Goal: Navigation & Orientation: Understand site structure

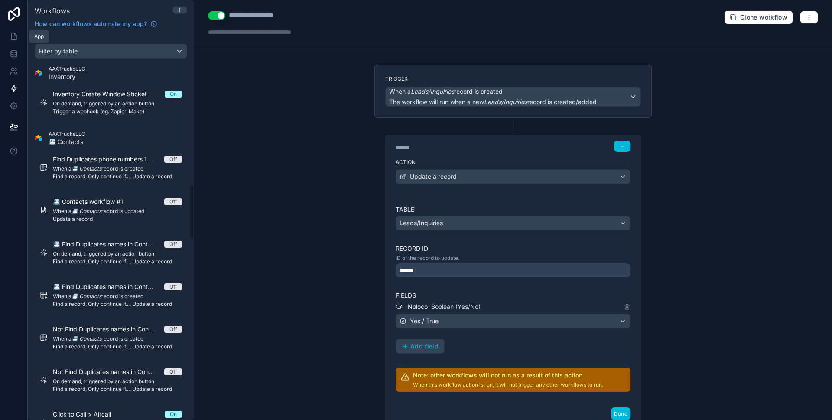
scroll to position [63, 0]
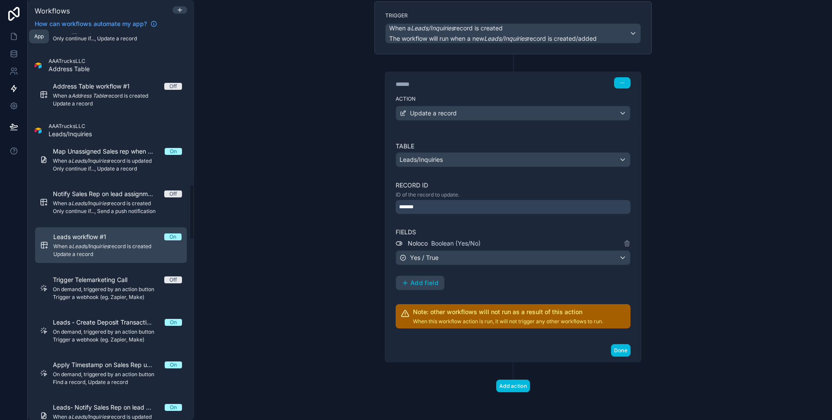
click at [13, 35] on icon at bounding box center [14, 36] width 9 height 9
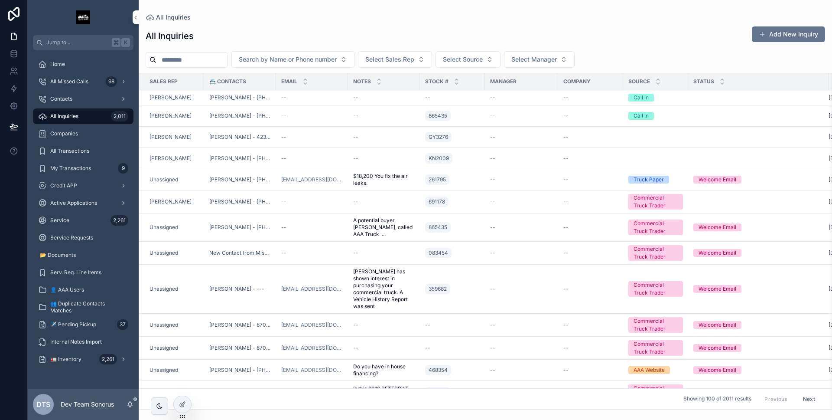
click at [135, 404] on div "DTS Dev Team Sonorus" at bounding box center [83, 403] width 111 height 31
click at [131, 404] on icon "scrollable content" at bounding box center [130, 404] width 7 height 7
click at [233, 33] on div "All Inquiries Add New Inquiry" at bounding box center [486, 36] width 680 height 20
click at [181, 403] on icon at bounding box center [182, 404] width 7 height 7
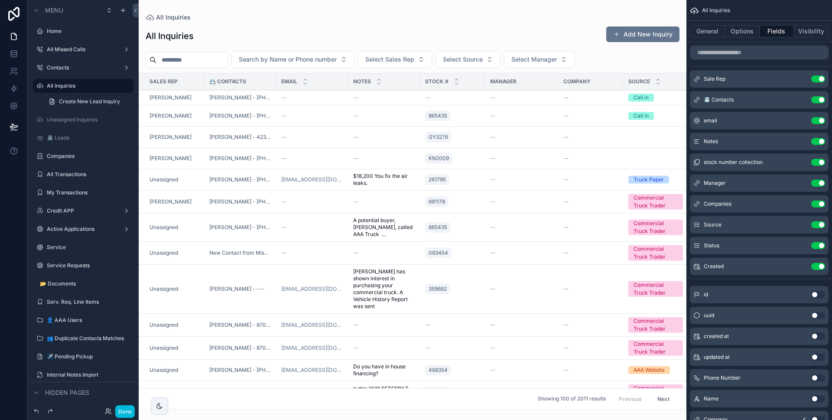
click at [0, 0] on icon "scrollable content" at bounding box center [0, 0] width 0 height 0
click at [56, 87] on input "**********" at bounding box center [76, 86] width 59 height 10
type input "**********"
click at [114, 89] on button "scrollable content" at bounding box center [114, 86] width 10 height 10
drag, startPoint x: 121, startPoint y: 407, endPoint x: 118, endPoint y: 377, distance: 30.4
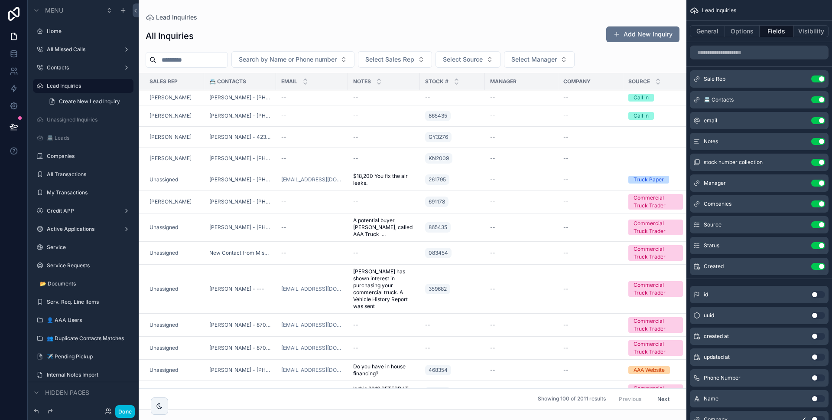
click at [121, 407] on button "Done" at bounding box center [125, 411] width 20 height 13
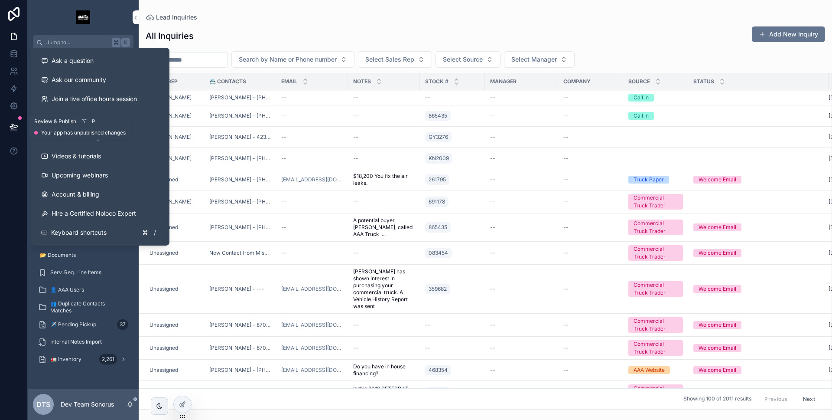
click at [17, 127] on icon at bounding box center [14, 126] width 9 height 9
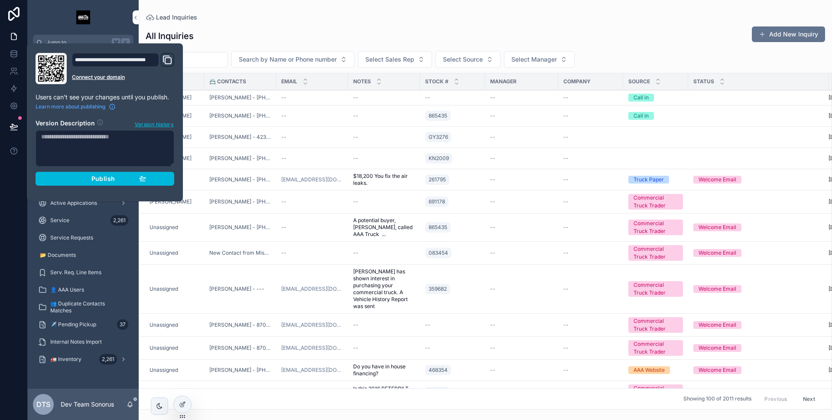
click at [58, 173] on button "Publish" at bounding box center [105, 179] width 139 height 14
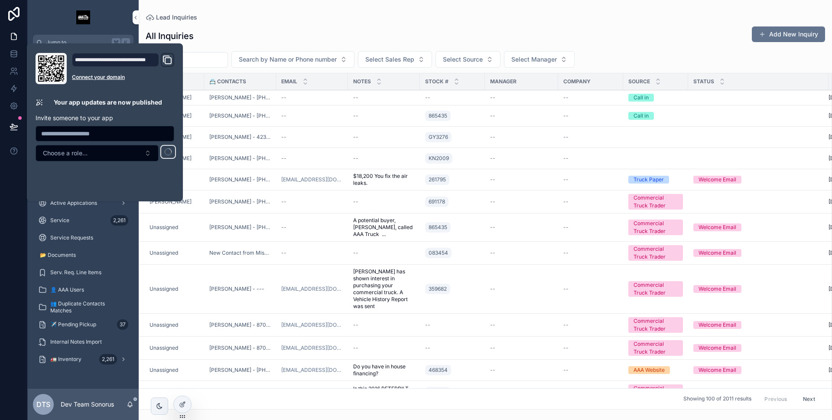
click at [32, 186] on div "**********" at bounding box center [105, 122] width 146 height 139
click at [20, 190] on div at bounding box center [14, 210] width 28 height 420
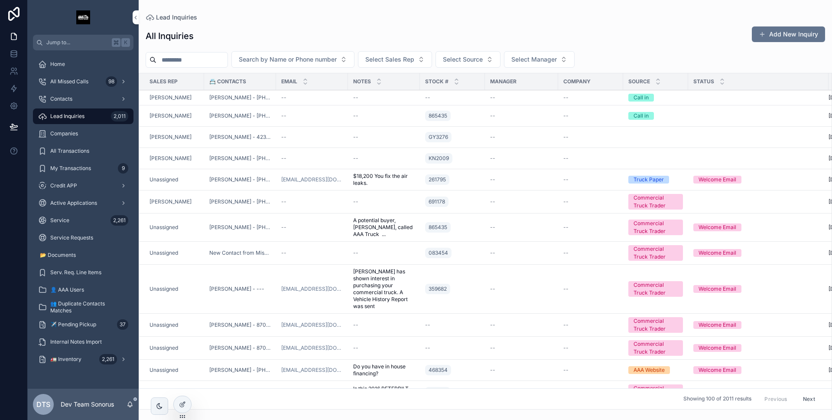
click at [67, 62] on div "Home" at bounding box center [83, 64] width 90 height 14
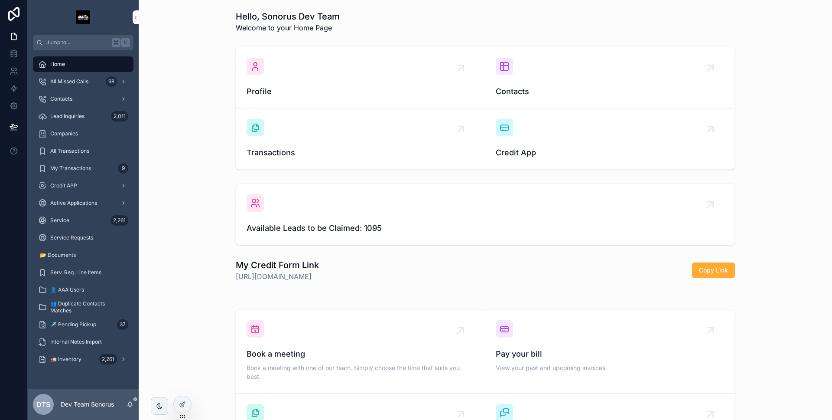
click at [184, 402] on icon at bounding box center [184, 402] width 1 height 1
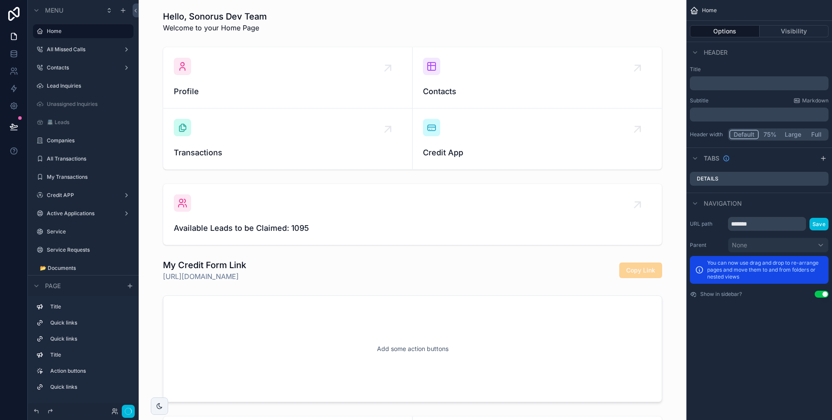
click at [293, 228] on div "scrollable content" at bounding box center [413, 214] width 534 height 69
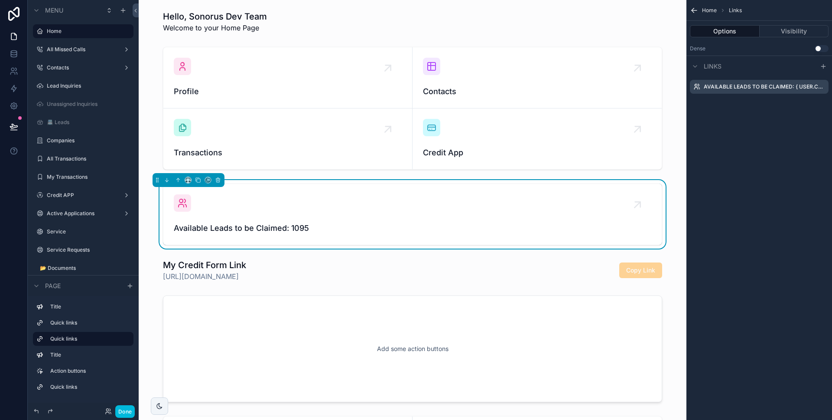
click at [0, 0] on icon "scrollable content" at bounding box center [0, 0] width 0 height 0
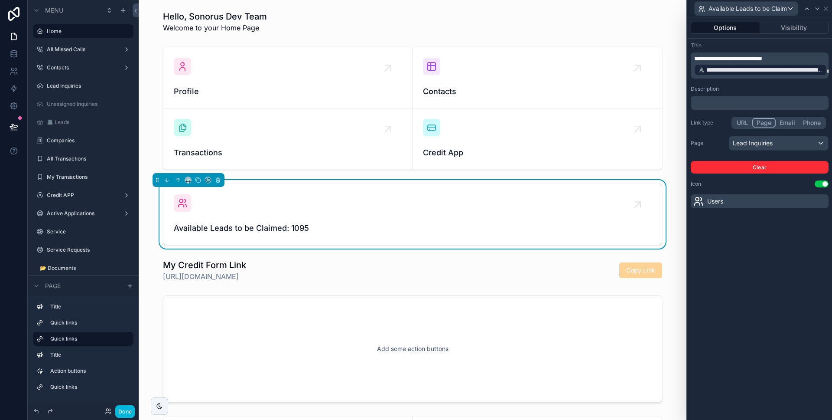
click at [741, 59] on span "**********" at bounding box center [729, 58] width 68 height 6
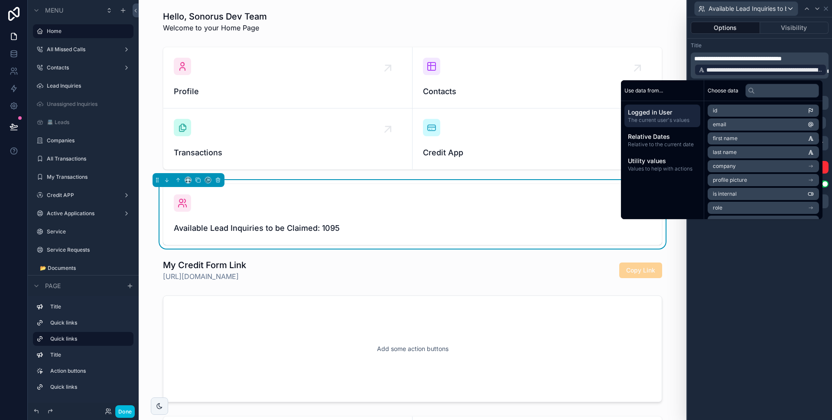
click at [810, 248] on div "**********" at bounding box center [760, 218] width 145 height 402
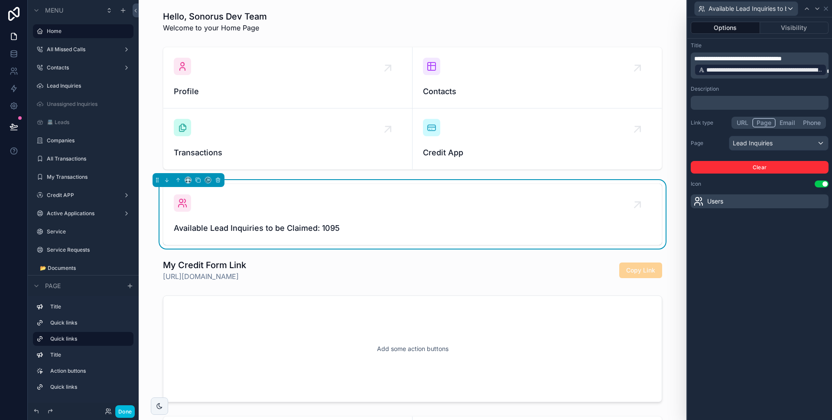
click at [133, 409] on button "Done" at bounding box center [125, 411] width 20 height 13
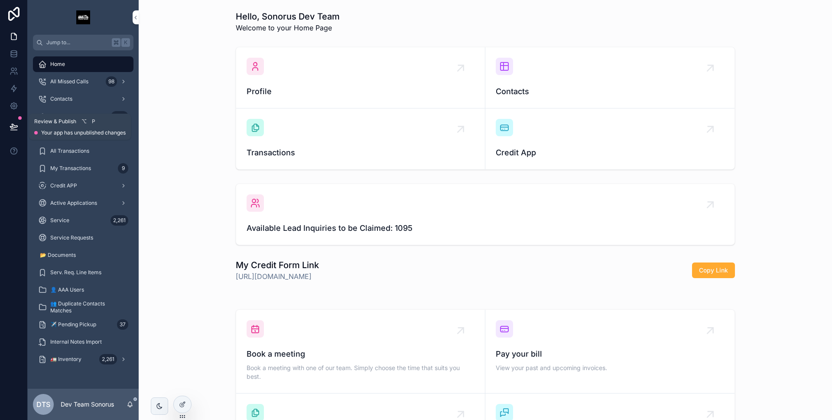
click at [14, 125] on icon at bounding box center [14, 126] width 9 height 9
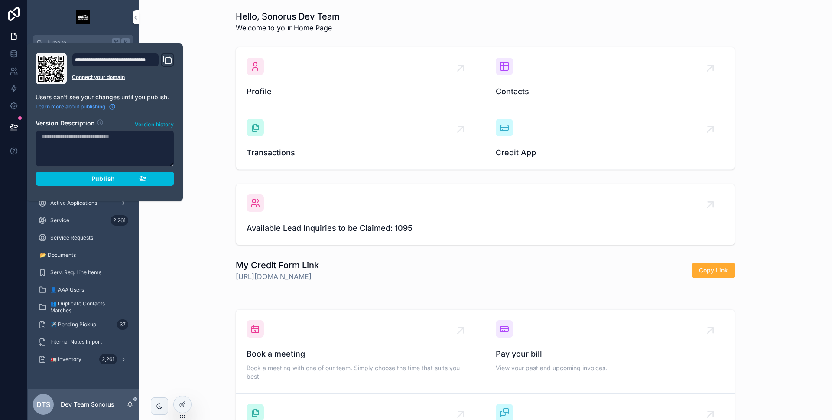
click at [62, 172] on button "Publish" at bounding box center [105, 179] width 139 height 14
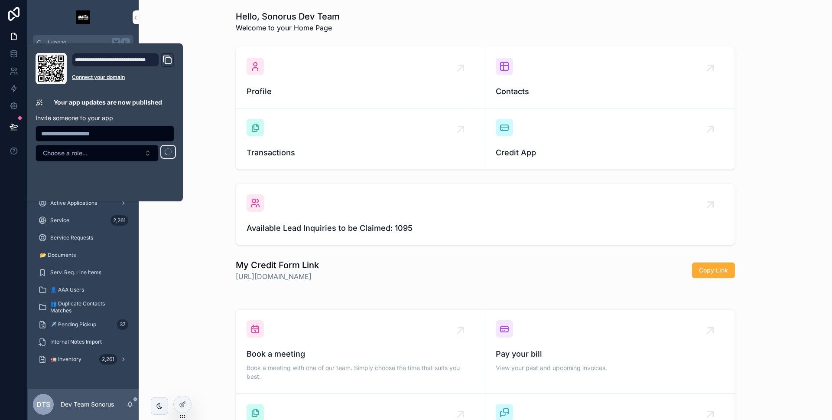
click at [6, 191] on div at bounding box center [14, 210] width 28 height 420
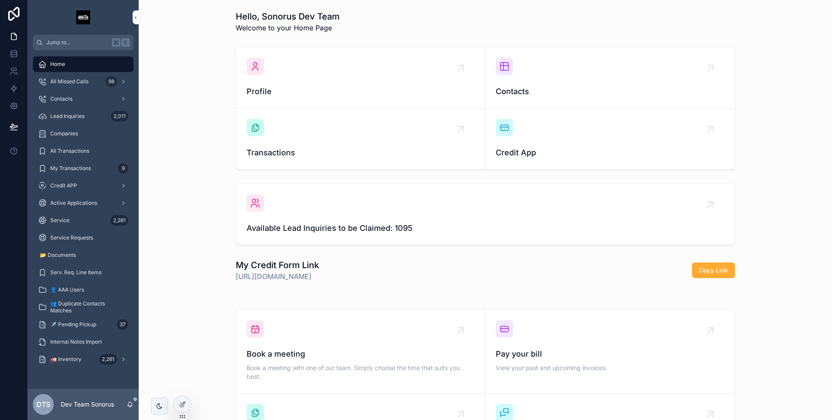
click at [78, 93] on div "Contacts" at bounding box center [83, 99] width 90 height 14
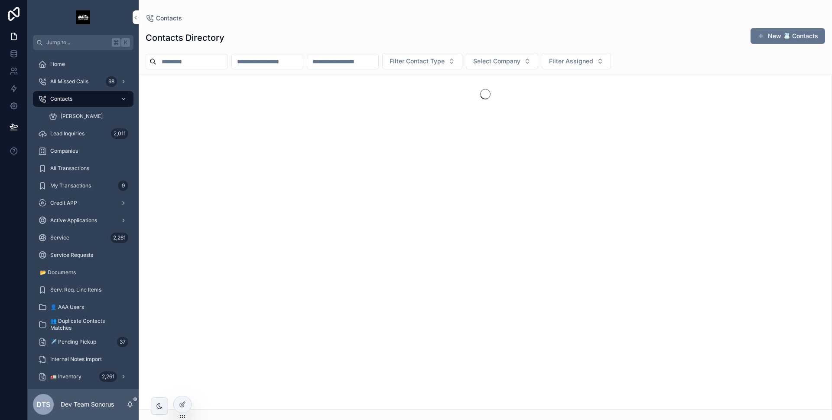
click at [105, 134] on div "Lead Inquiries 2,011" at bounding box center [83, 134] width 90 height 14
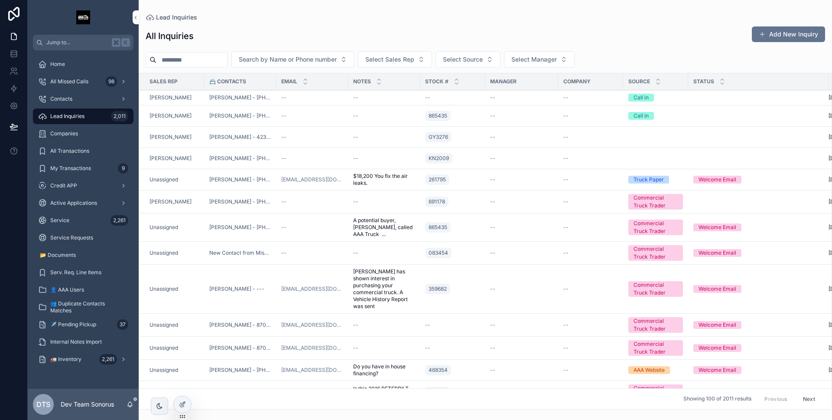
click at [85, 62] on div "Home" at bounding box center [83, 64] width 90 height 14
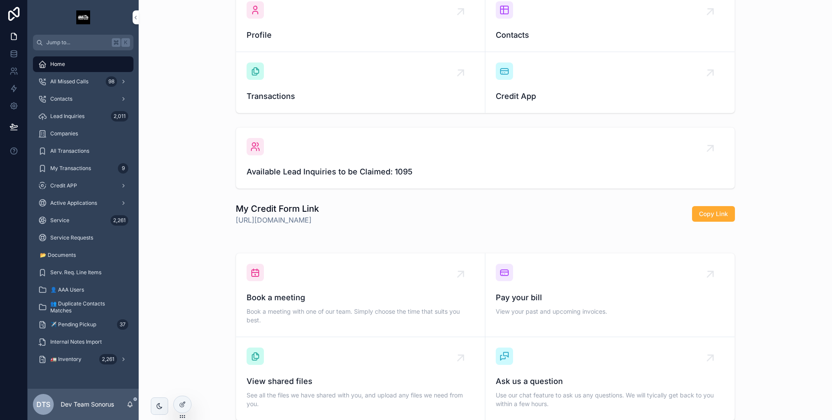
scroll to position [59, 0]
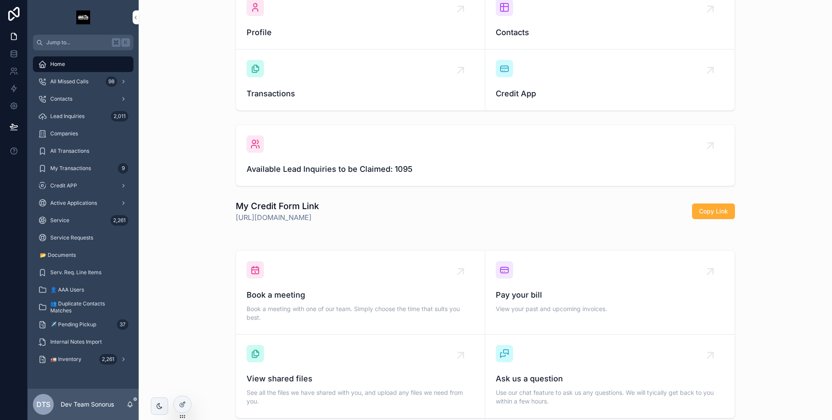
click at [69, 79] on span "All Missed Calls" at bounding box center [69, 81] width 38 height 7
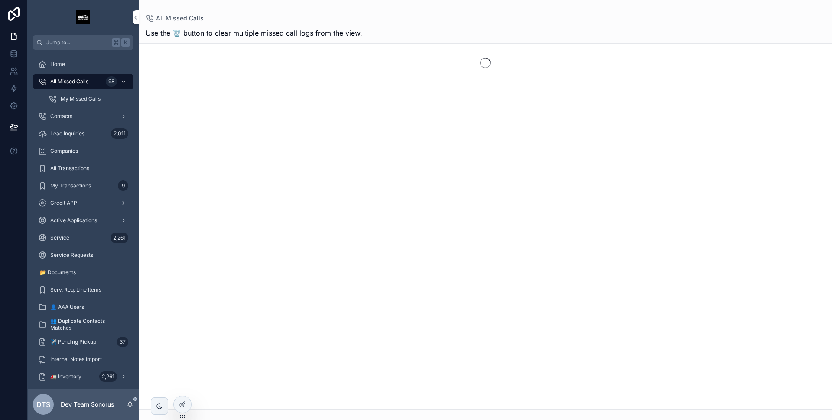
click at [77, 150] on span "Companies" at bounding box center [64, 150] width 28 height 7
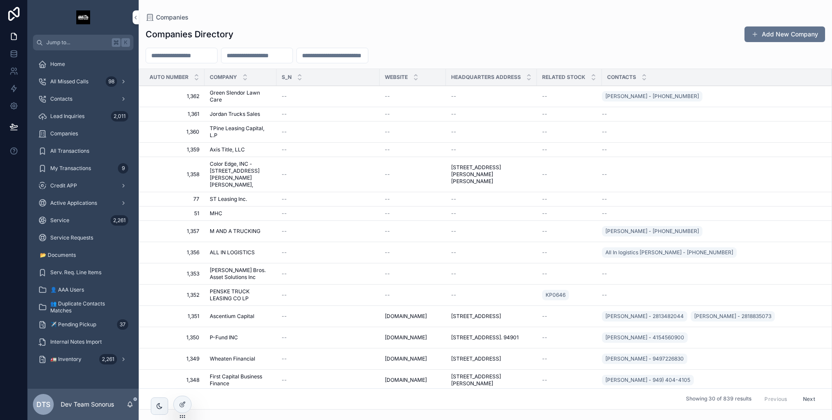
click at [74, 256] on span "📂 Documents" at bounding box center [58, 254] width 36 height 7
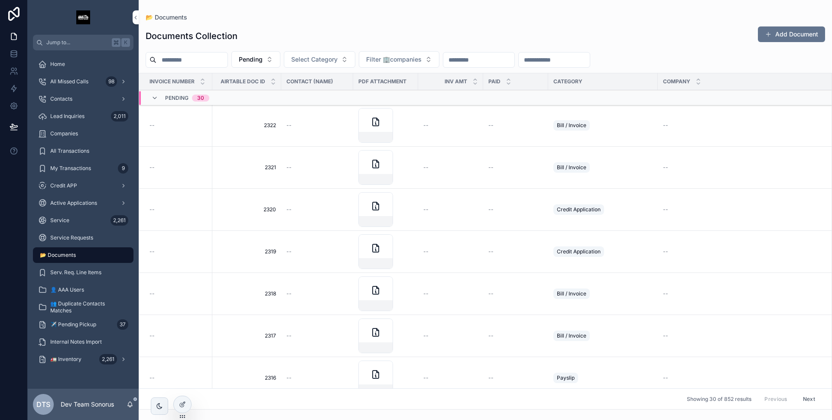
click at [84, 288] on span "👤 AAA Users" at bounding box center [67, 289] width 34 height 7
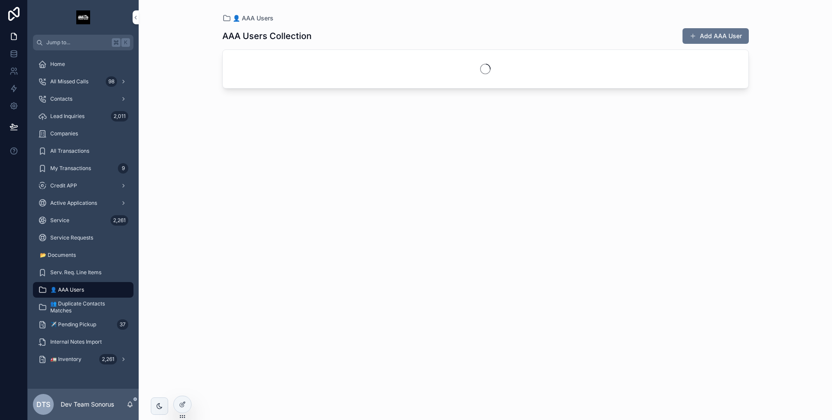
click at [88, 326] on span "✈️ Pending Pickup" at bounding box center [73, 324] width 46 height 7
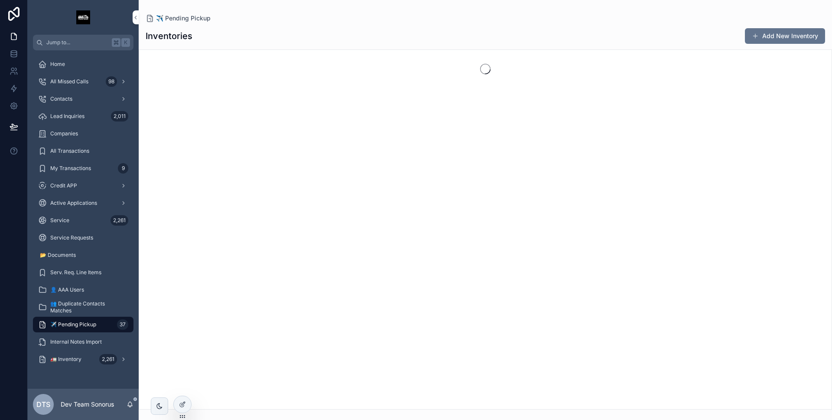
click at [86, 356] on div "🚛 Inventory 2,261" at bounding box center [83, 359] width 90 height 14
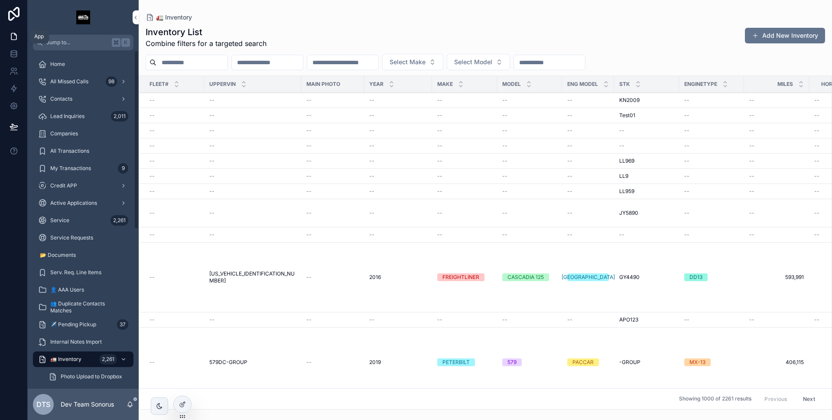
drag, startPoint x: 9, startPoint y: 35, endPoint x: 511, endPoint y: 419, distance: 632.2
click at [10, 35] on icon at bounding box center [14, 36] width 9 height 9
